Goal: Task Accomplishment & Management: Complete application form

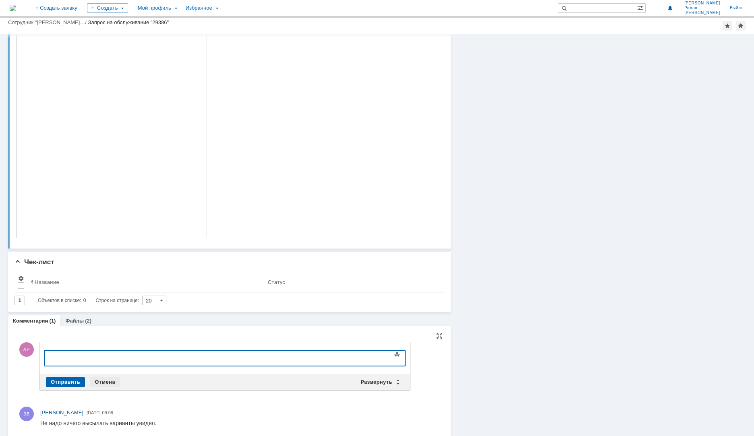
scroll to position [737, 0]
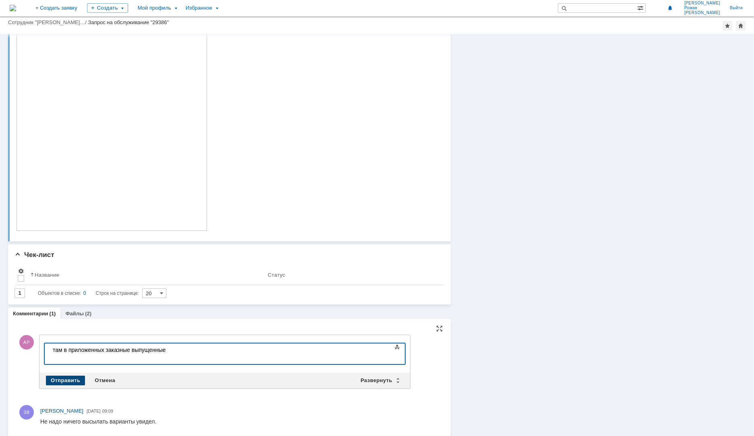
click at [79, 379] on div "Отправить" at bounding box center [65, 381] width 39 height 10
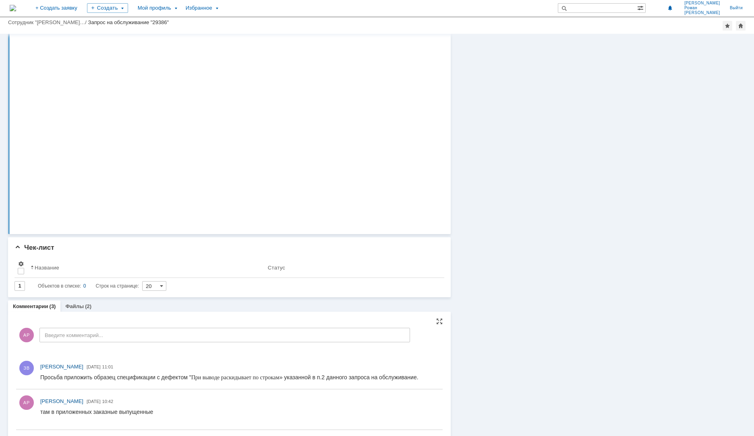
scroll to position [765, 0]
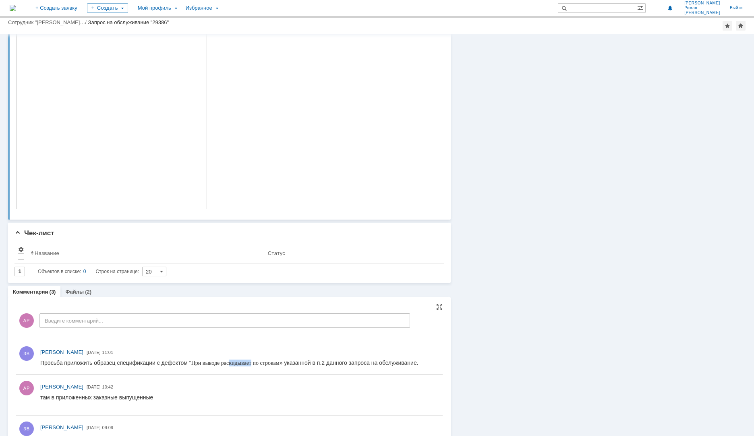
drag, startPoint x: 228, startPoint y: 366, endPoint x: 254, endPoint y: 366, distance: 25.8
click at [254, 366] on span "При выводе раскидывает по строкам" at bounding box center [235, 363] width 88 height 6
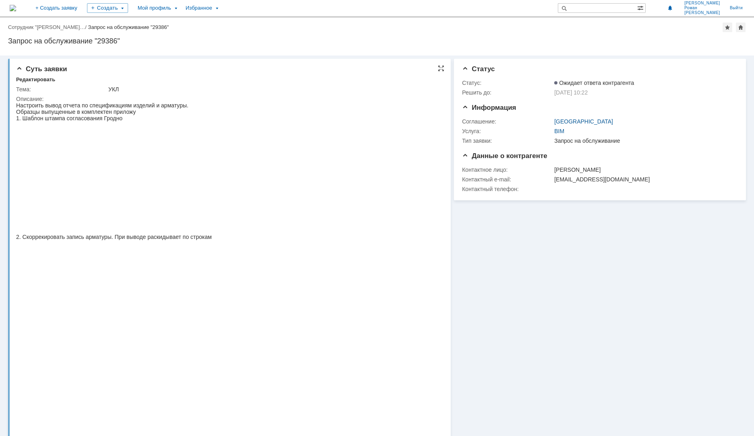
scroll to position [121, 0]
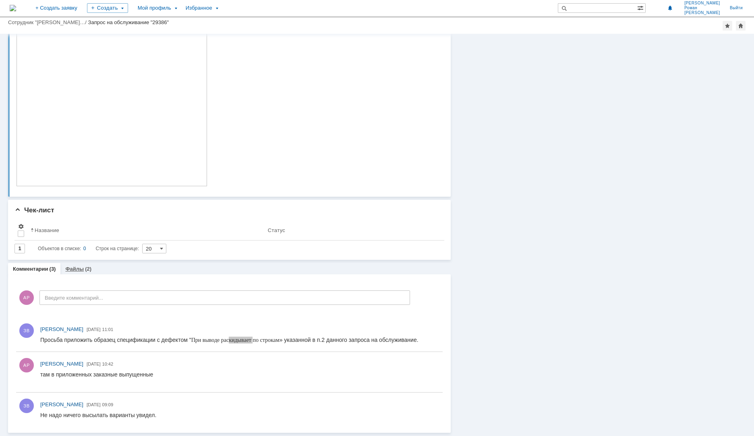
click at [75, 267] on link "Файлы" at bounding box center [74, 269] width 19 height 6
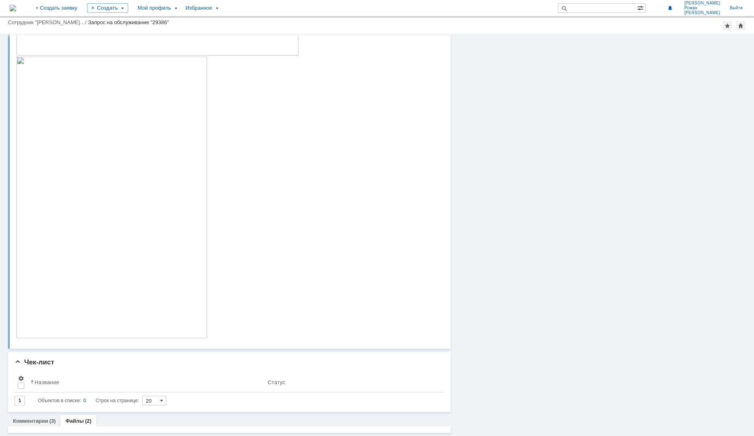
scroll to position [715, 0]
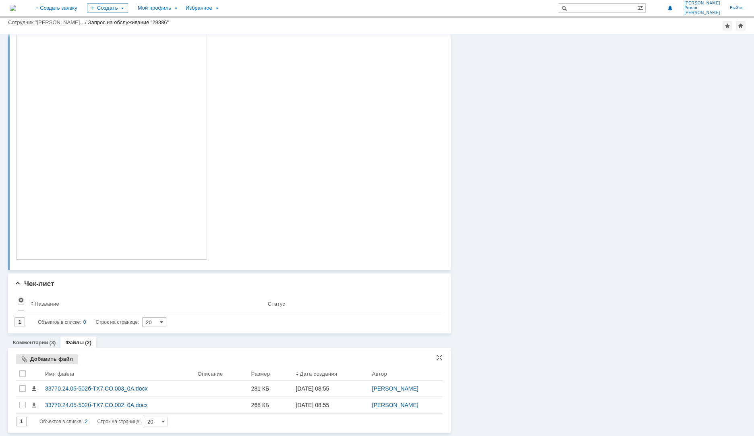
click at [53, 359] on div "Добавить файл" at bounding box center [47, 360] width 62 height 10
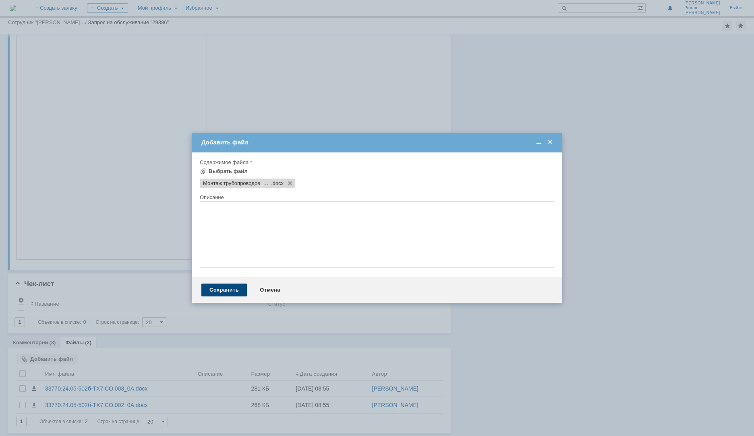
click at [237, 287] on div "Сохранить" at bounding box center [223, 290] width 45 height 13
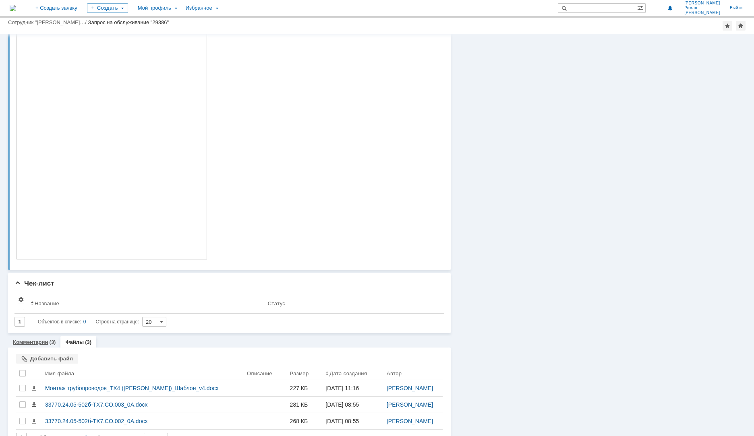
drag, startPoint x: 33, startPoint y: 347, endPoint x: 37, endPoint y: 346, distance: 4.5
click at [33, 347] on div "Комментарии (3)" at bounding box center [34, 343] width 52 height 12
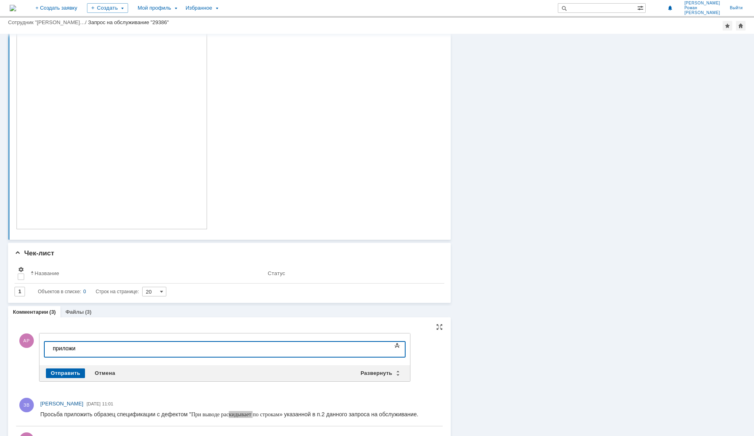
scroll to position [755, 0]
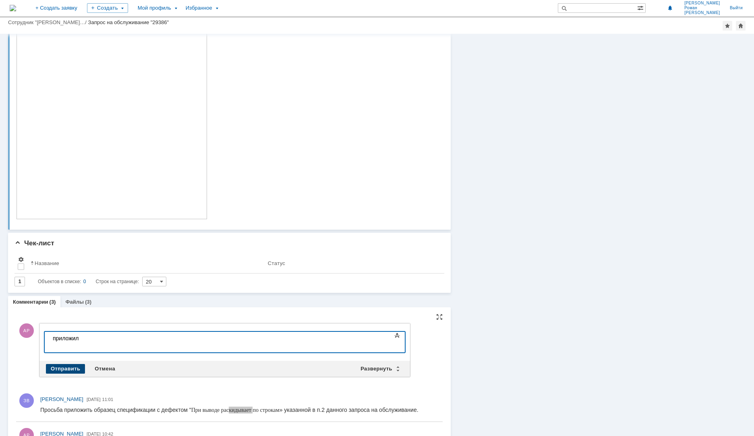
click at [74, 367] on div "Отправить" at bounding box center [65, 369] width 39 height 10
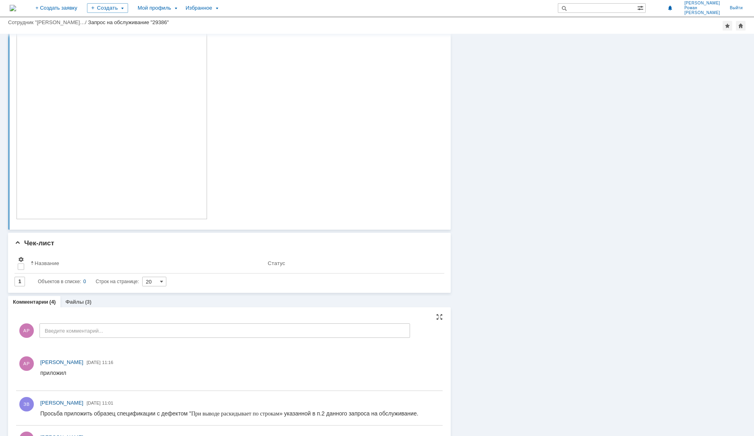
scroll to position [0, 0]
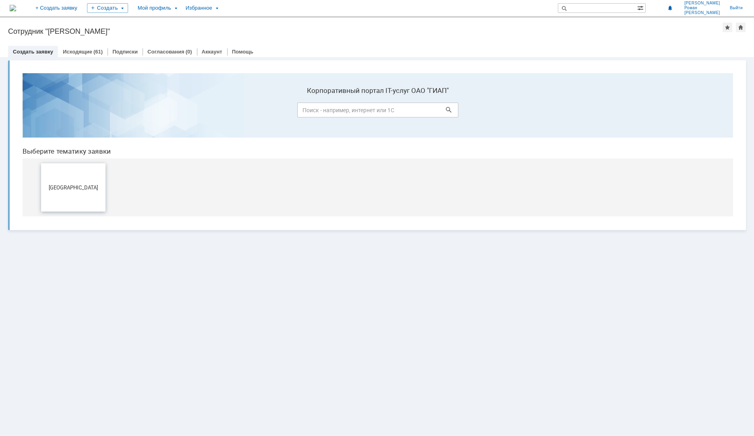
click at [90, 184] on button "[GEOGRAPHIC_DATA]" at bounding box center [73, 187] width 64 height 48
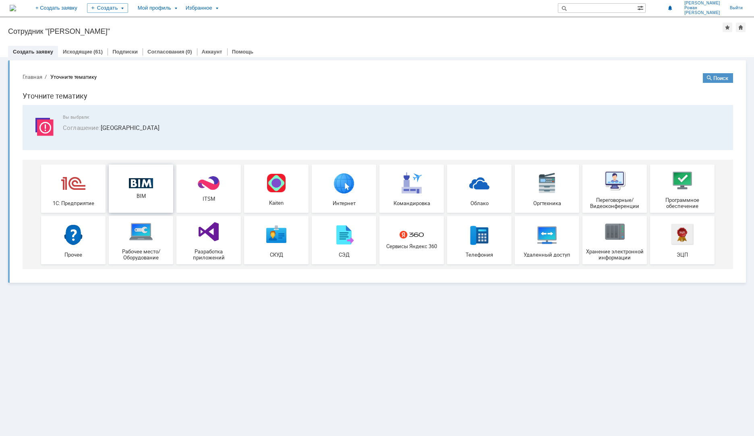
click at [154, 191] on div "BIM" at bounding box center [141, 188] width 60 height 21
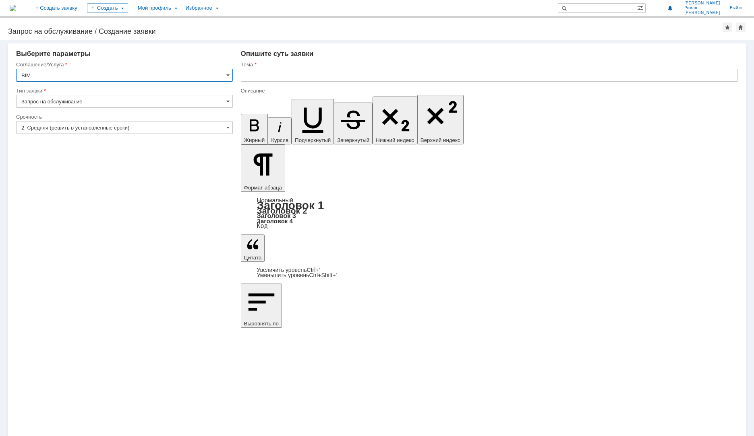
click at [271, 77] on input "text" at bounding box center [489, 75] width 497 height 13
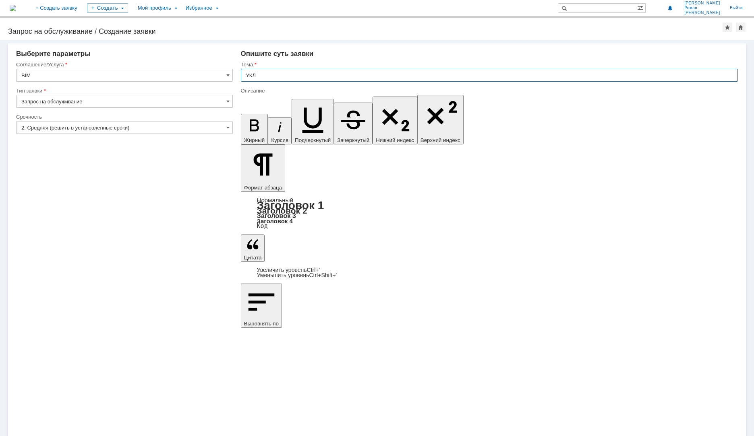
type input "УКЛ"
